Goal: Transaction & Acquisition: Purchase product/service

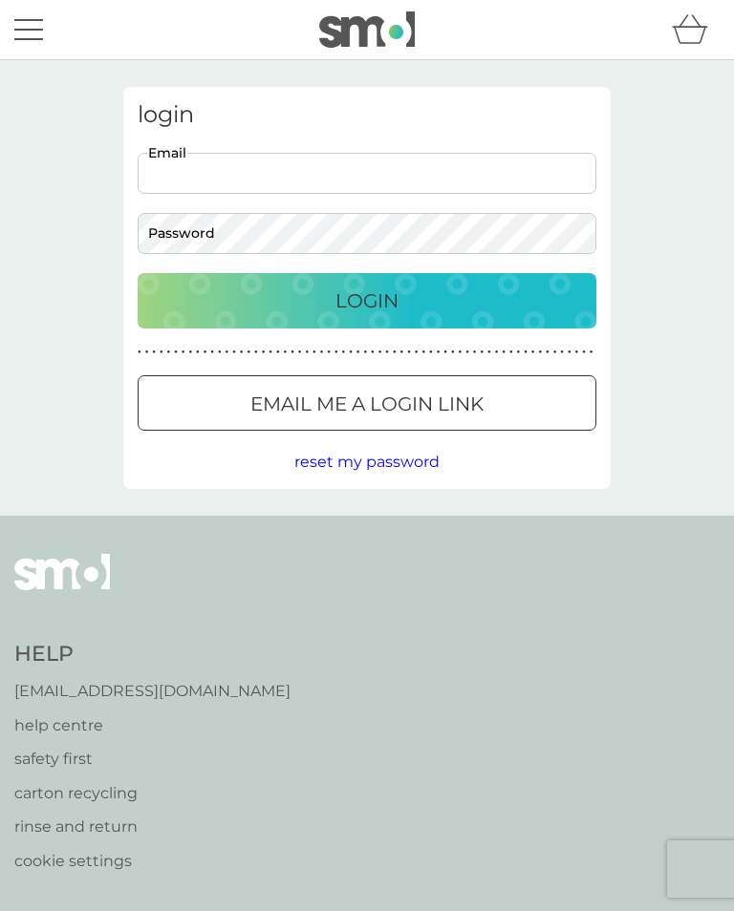
type input "[PERSON_NAME][EMAIL_ADDRESS][PERSON_NAME][DOMAIN_NAME]"
click at [367, 300] on button "Login" at bounding box center [367, 300] width 458 height 55
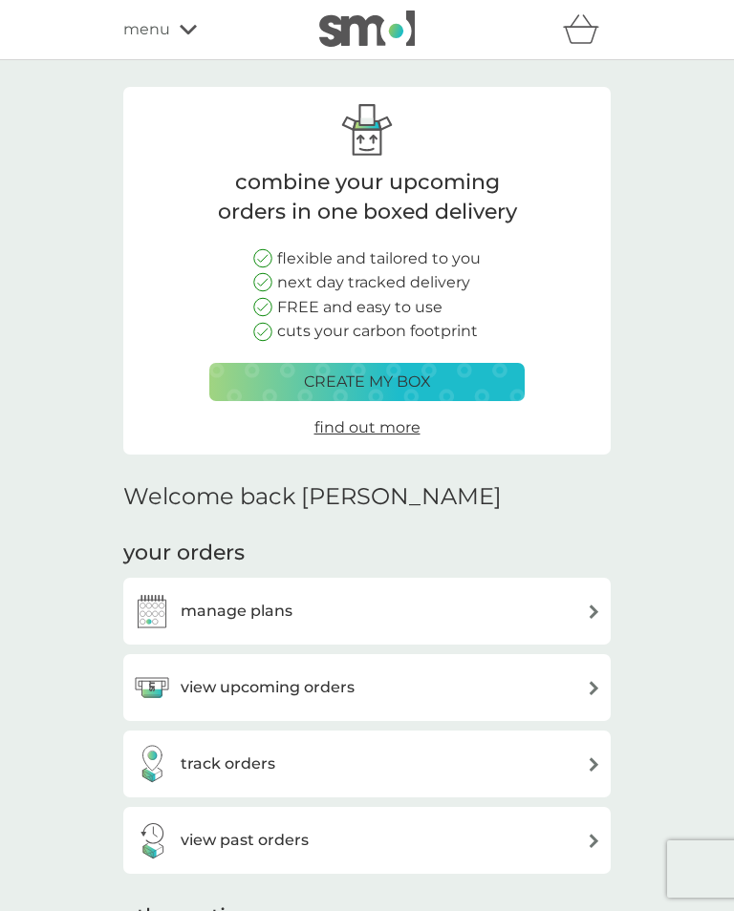
click at [573, 603] on div "manage plans" at bounding box center [367, 611] width 468 height 38
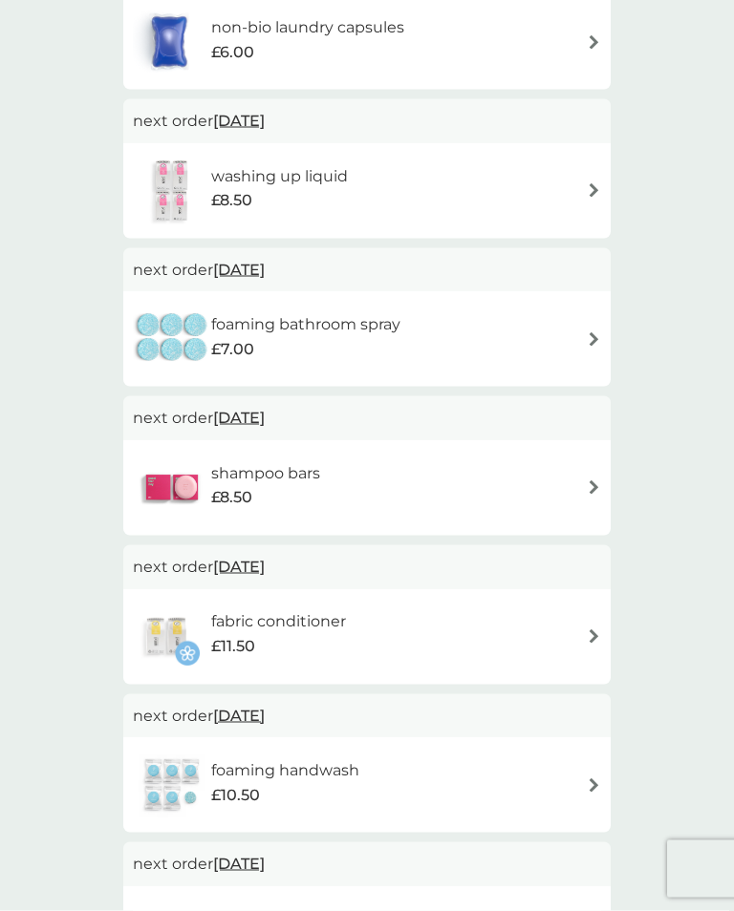
scroll to position [730, 0]
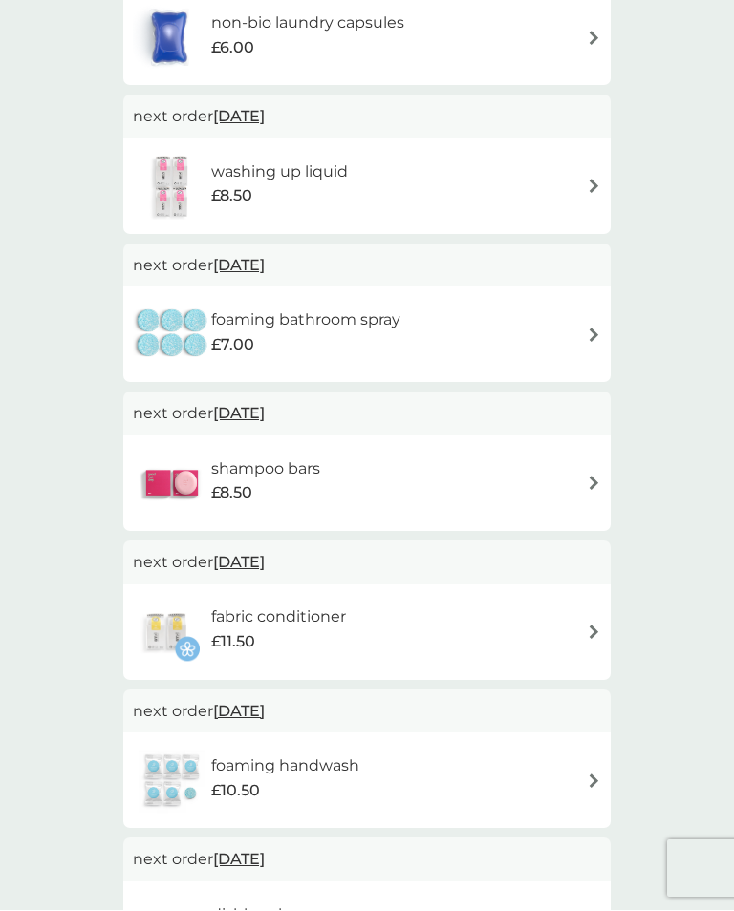
click at [588, 627] on img at bounding box center [593, 633] width 14 height 14
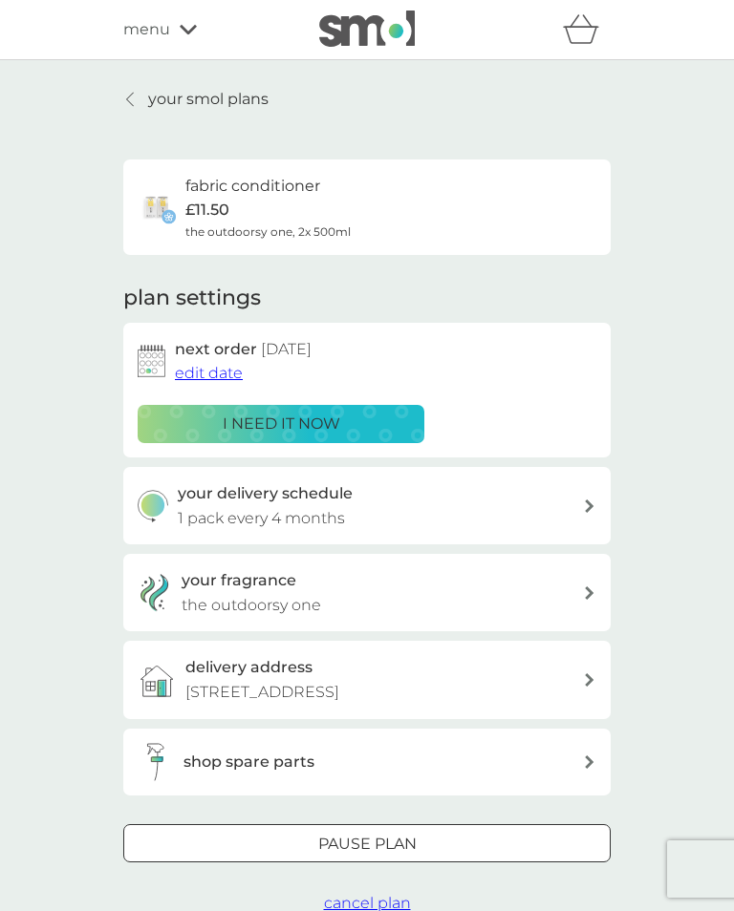
click at [357, 415] on div "i need it now" at bounding box center [281, 424] width 262 height 25
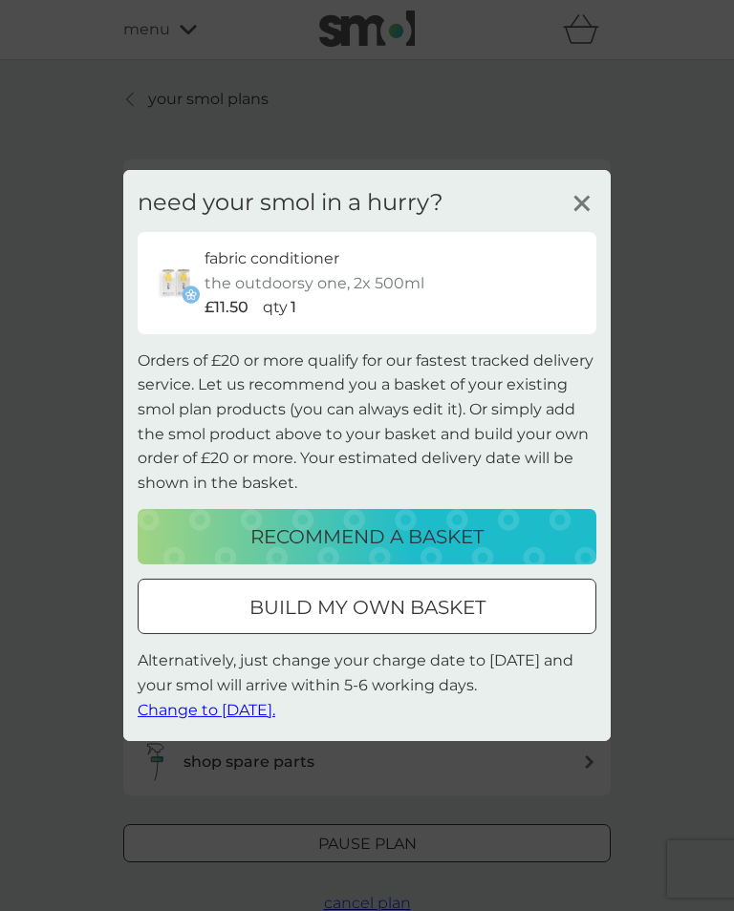
click at [475, 547] on p "recommend a basket" at bounding box center [366, 536] width 233 height 31
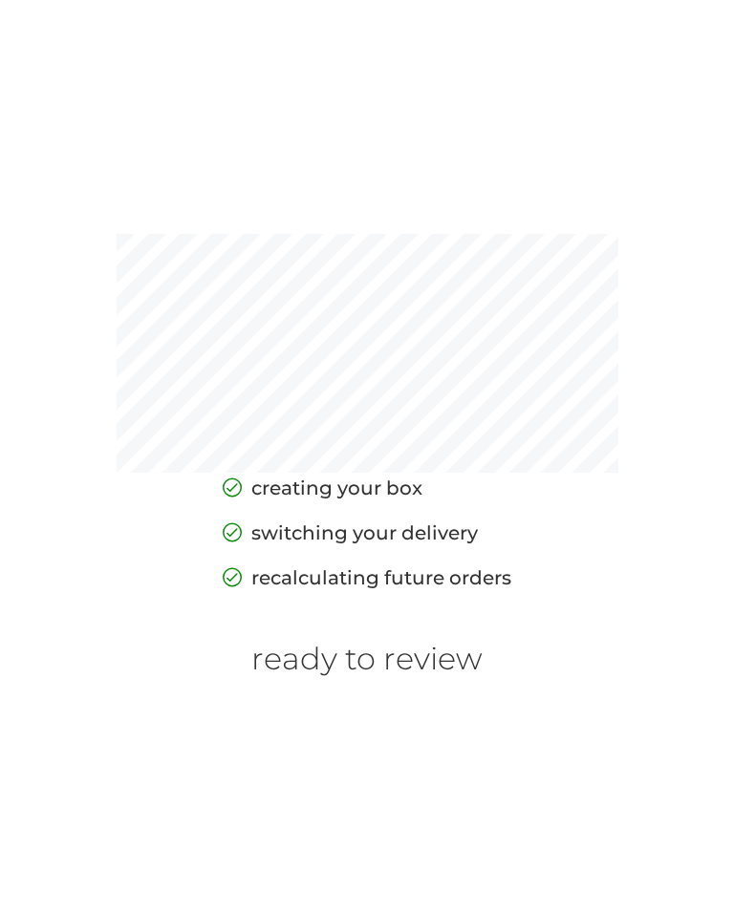
click at [442, 670] on h6 "ready to review" at bounding box center [366, 659] width 231 height 36
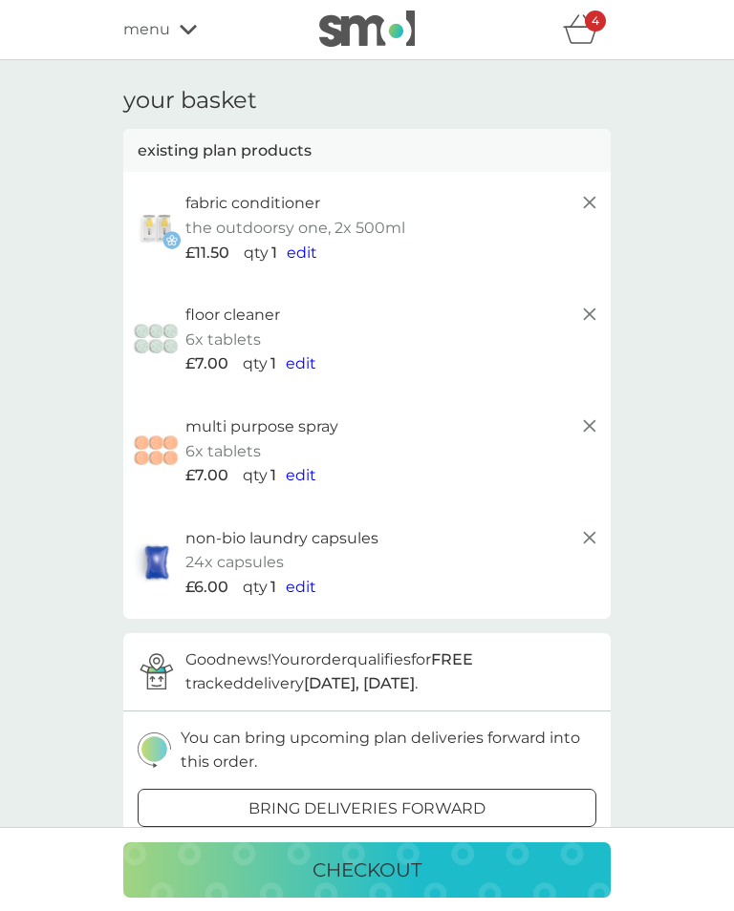
click at [586, 415] on icon at bounding box center [589, 426] width 23 height 23
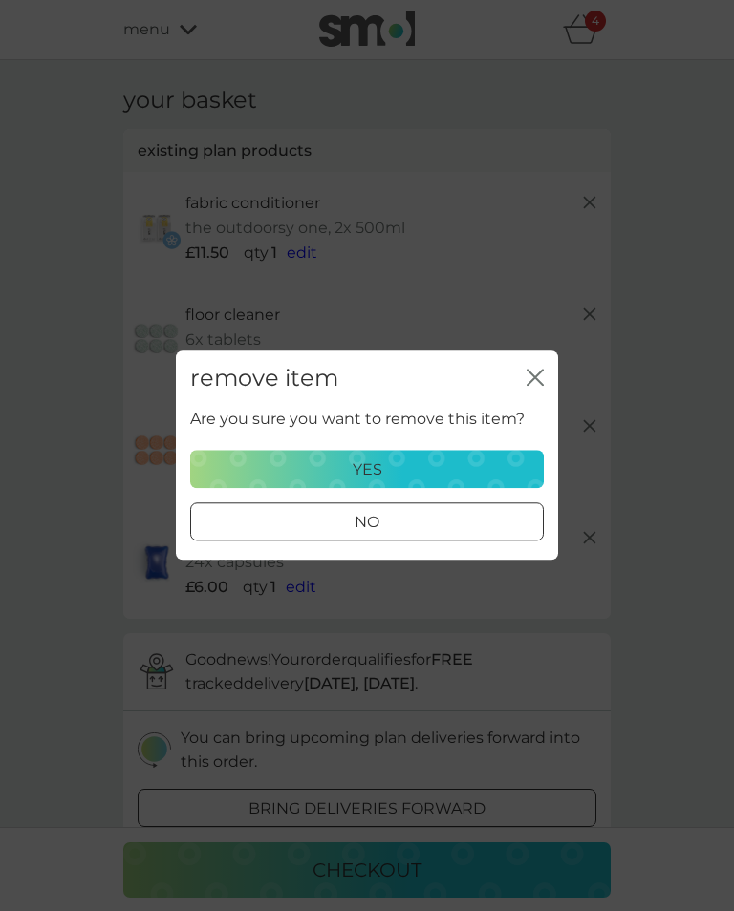
click at [455, 474] on div "yes" at bounding box center [366, 469] width 329 height 25
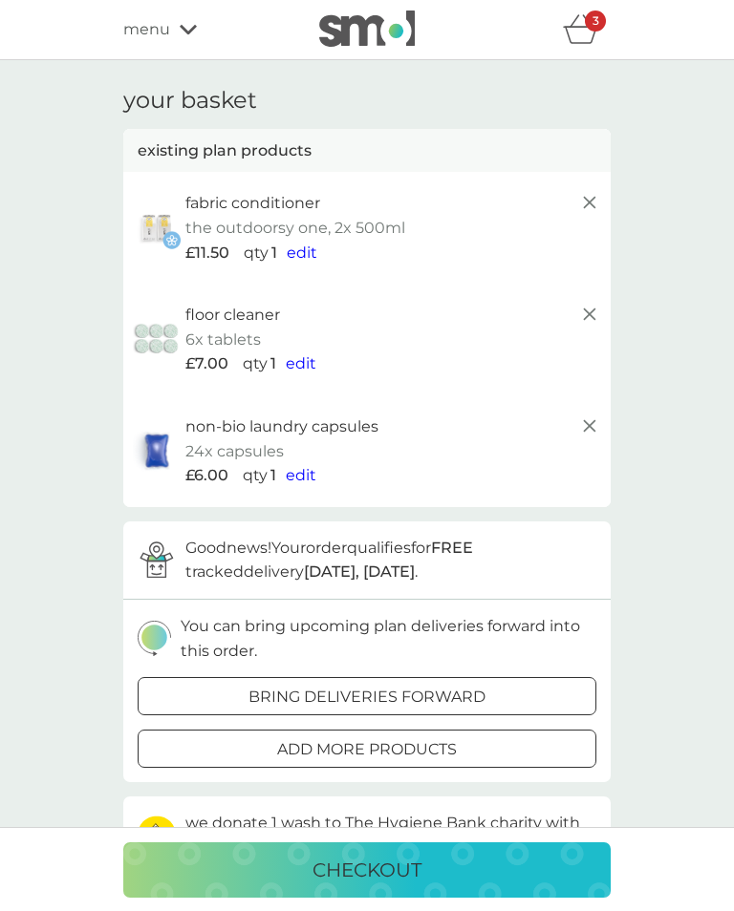
click at [586, 303] on icon at bounding box center [589, 314] width 23 height 23
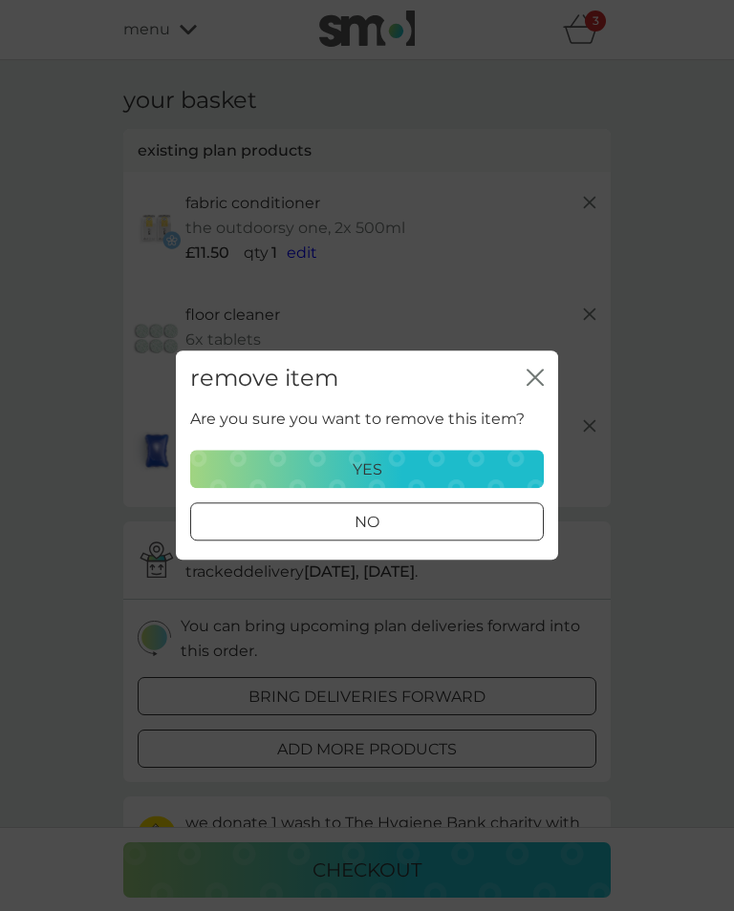
click at [490, 477] on div "yes" at bounding box center [366, 469] width 329 height 25
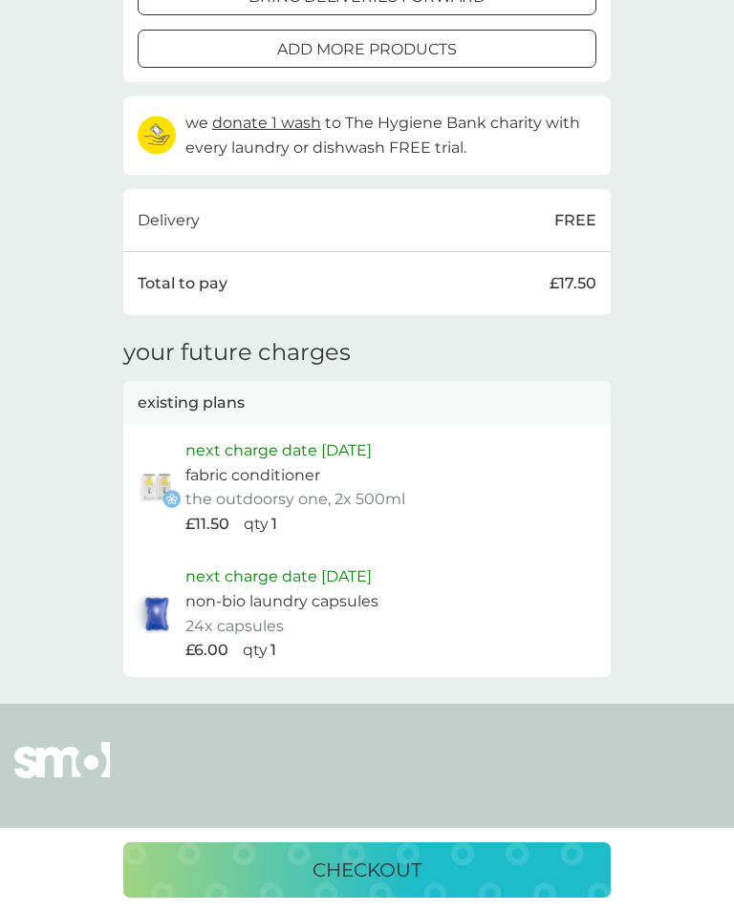
scroll to position [606, 0]
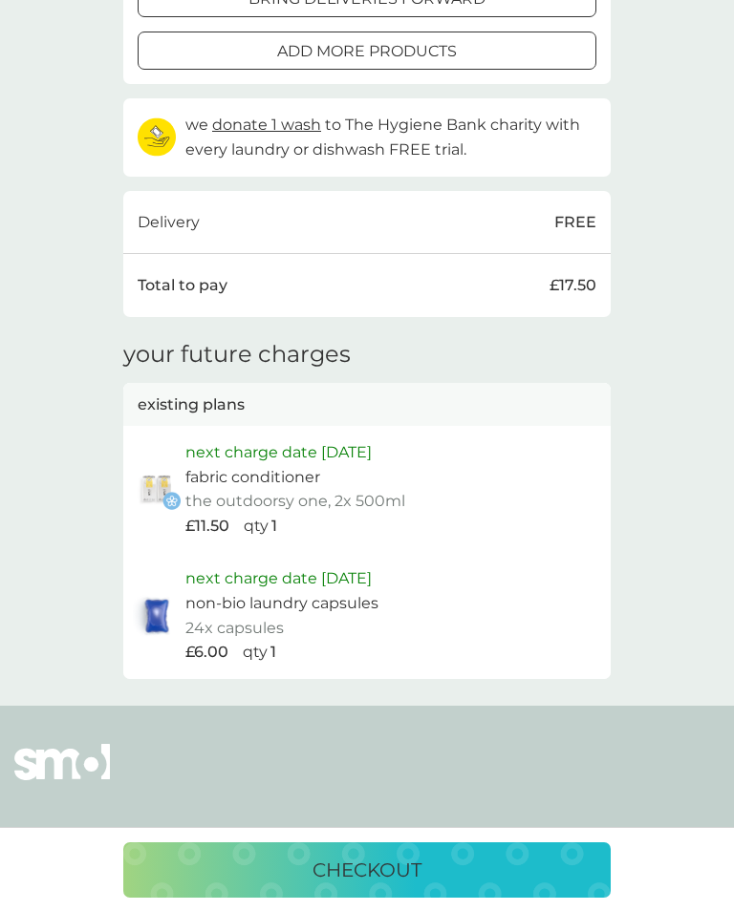
click at [492, 885] on div "checkout" at bounding box center [366, 870] width 449 height 31
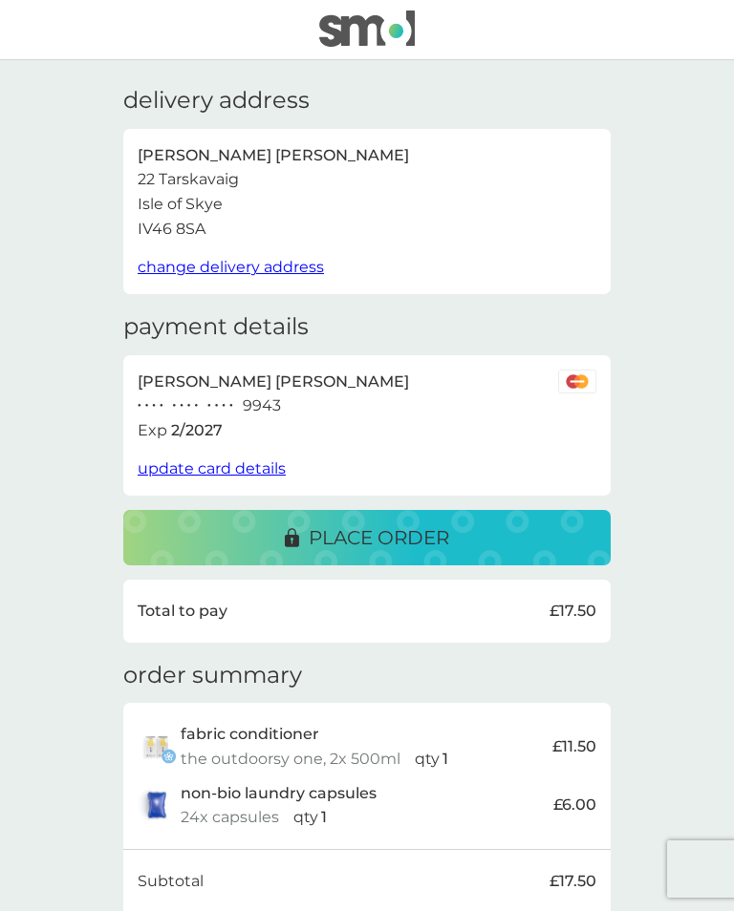
click at [474, 529] on div "place order" at bounding box center [366, 537] width 449 height 31
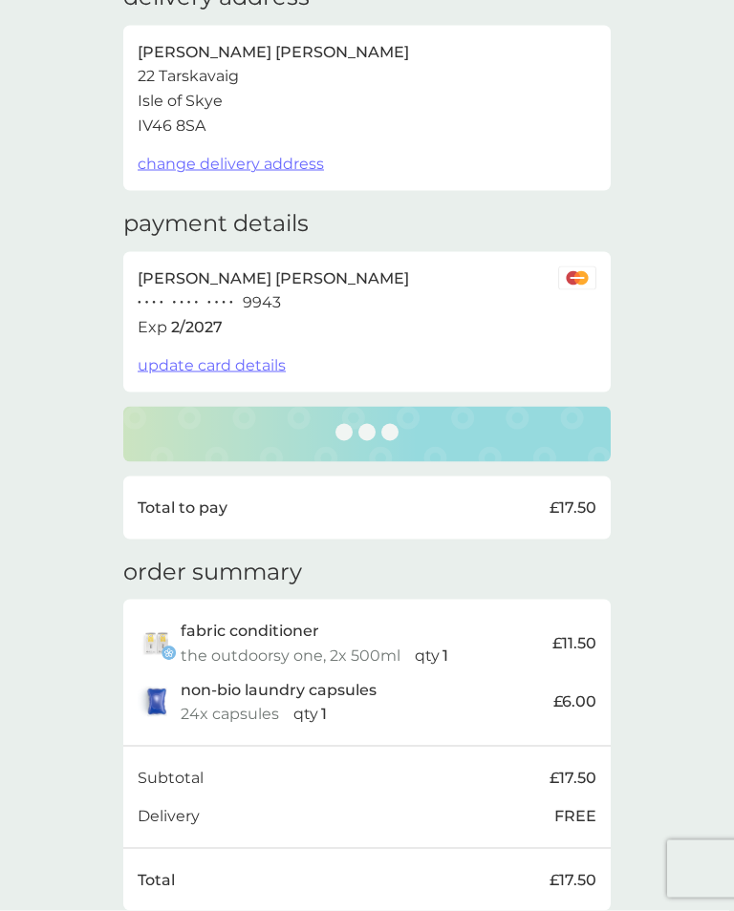
scroll to position [216, 0]
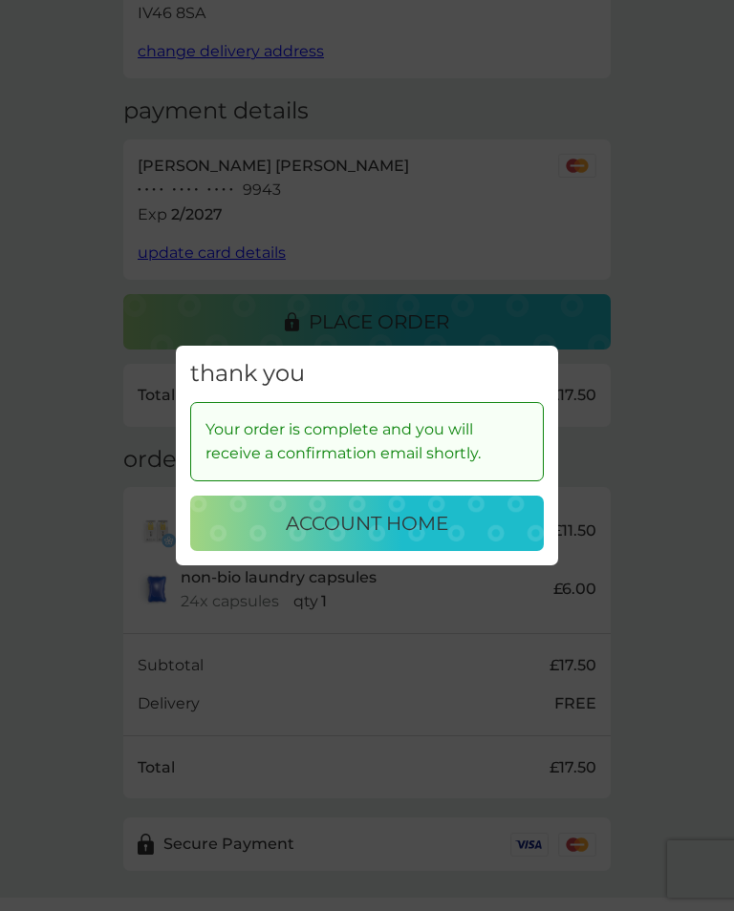
click at [491, 528] on div "account home" at bounding box center [366, 523] width 315 height 31
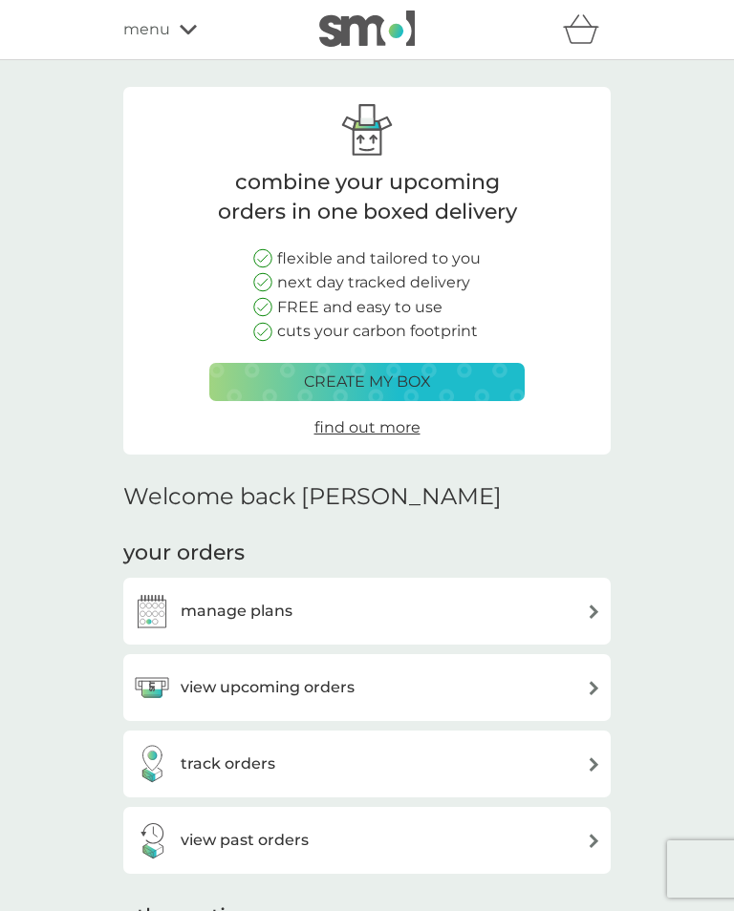
click at [578, 606] on div "manage plans" at bounding box center [367, 611] width 468 height 38
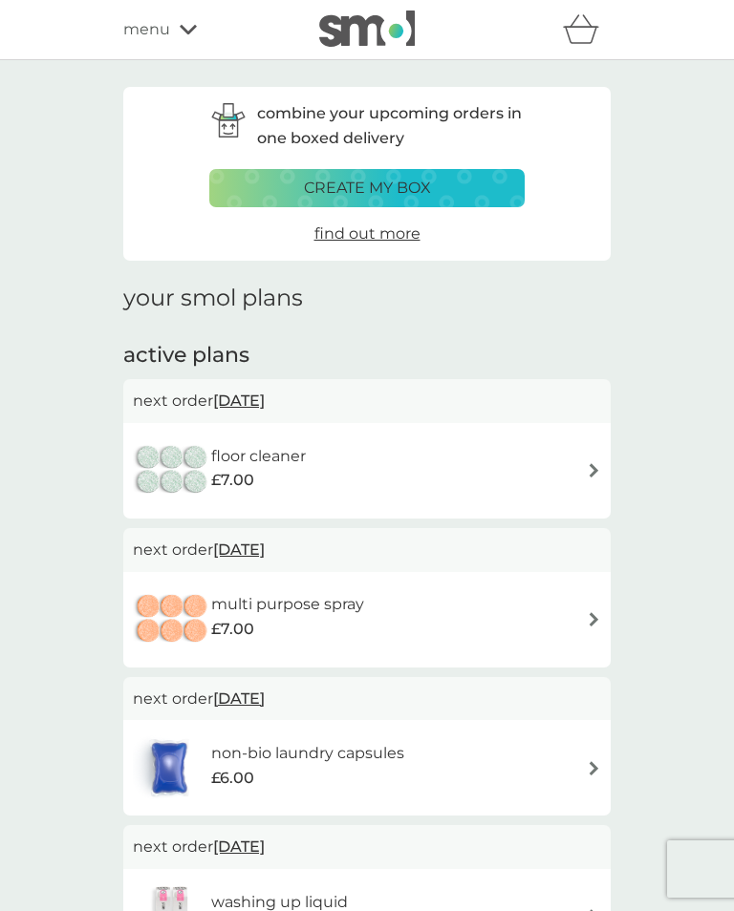
click at [589, 465] on img at bounding box center [593, 470] width 14 height 14
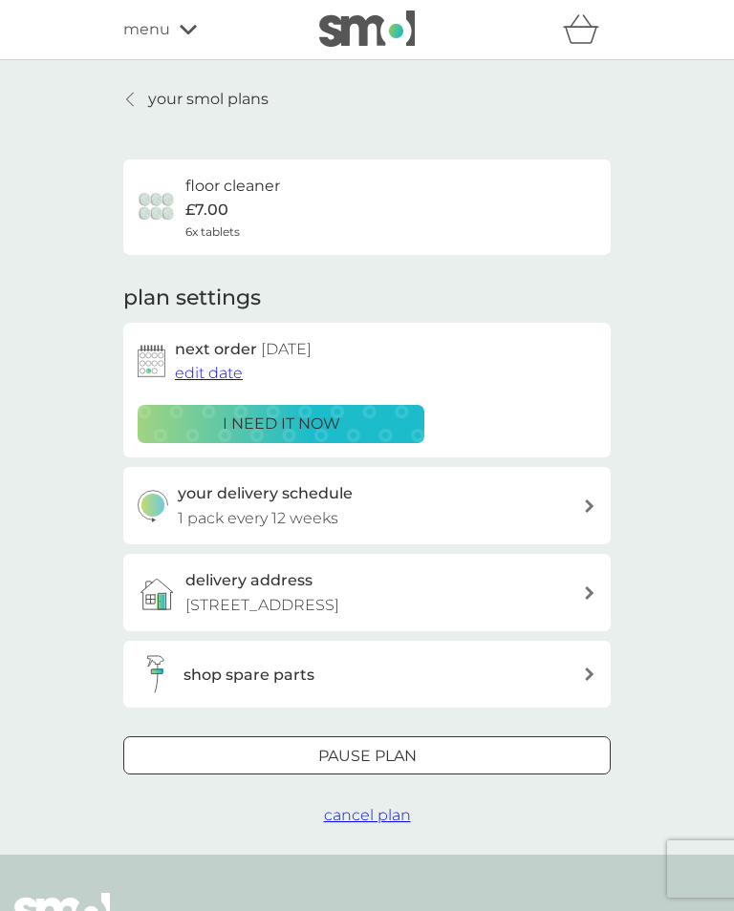
click at [579, 502] on div "your delivery schedule 1 pack every 12 weeks" at bounding box center [381, 505] width 406 height 49
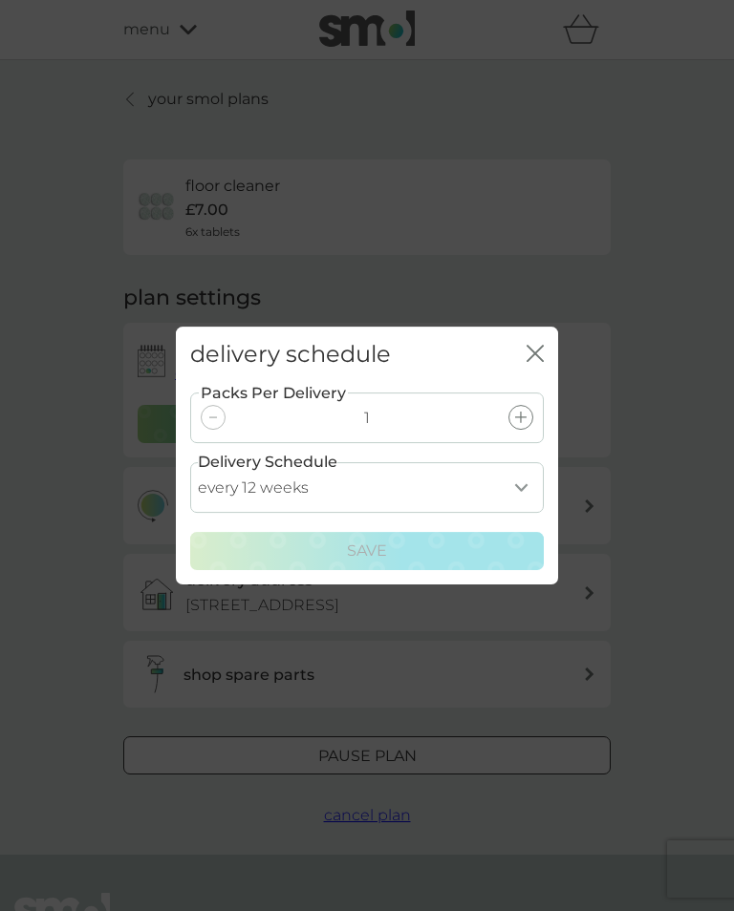
click at [520, 483] on select "every 1 week every 2 weeks every 3 weeks every 4 weeks every 5 weeks every 6 we…" at bounding box center [366, 487] width 353 height 51
select select "105"
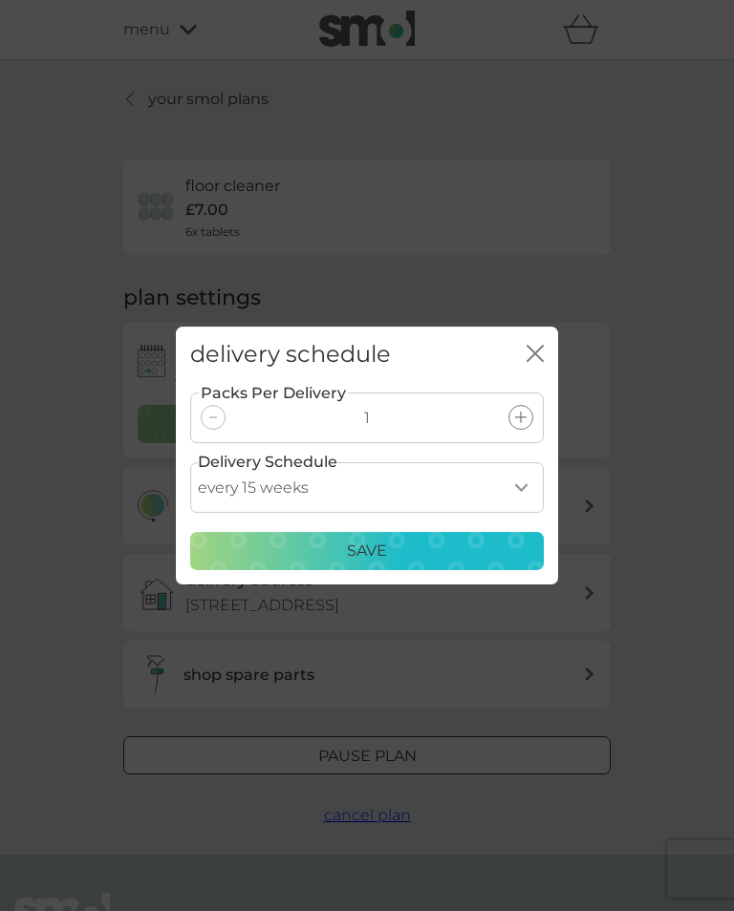
click at [459, 548] on div "Save" at bounding box center [366, 551] width 329 height 25
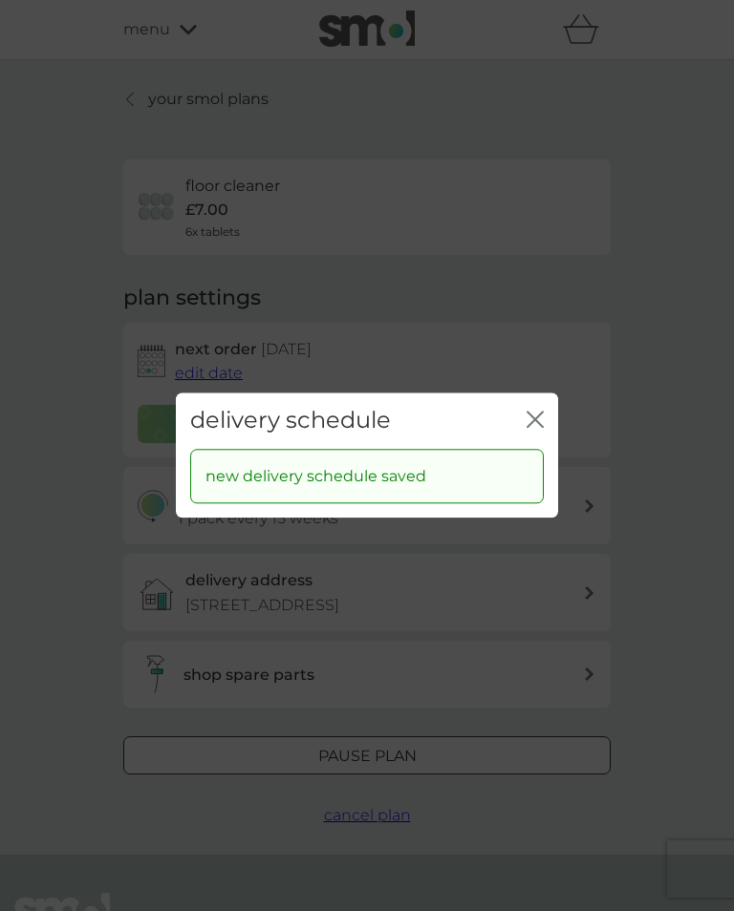
click at [534, 414] on icon "close" at bounding box center [534, 419] width 17 height 17
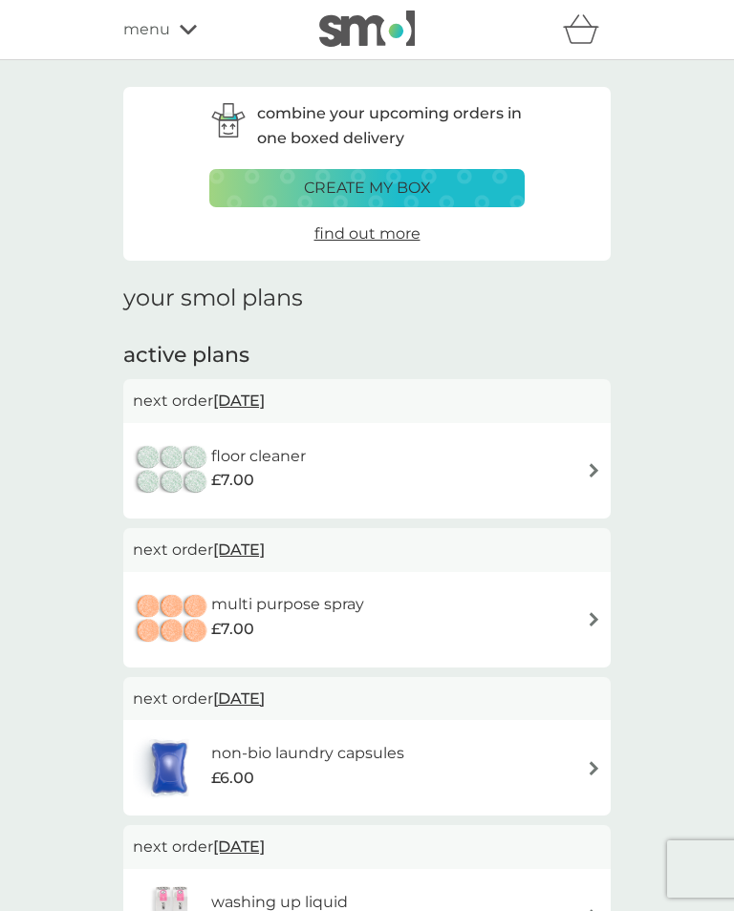
click at [184, 30] on icon at bounding box center [188, 30] width 17 height 10
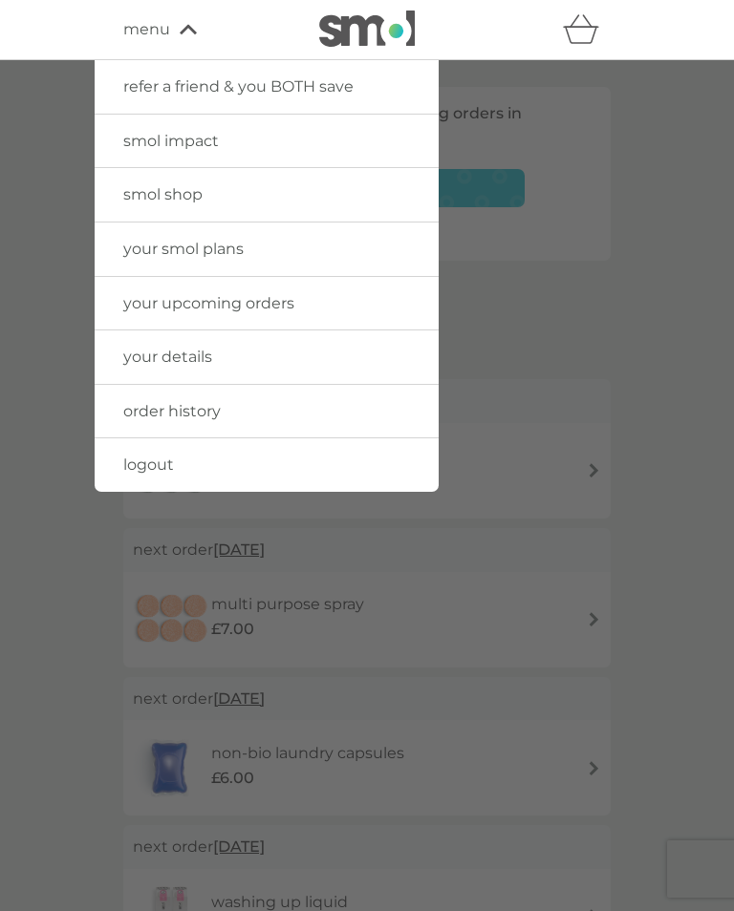
click at [162, 463] on span "logout" at bounding box center [148, 465] width 51 height 18
